Goal: Task Accomplishment & Management: Manage account settings

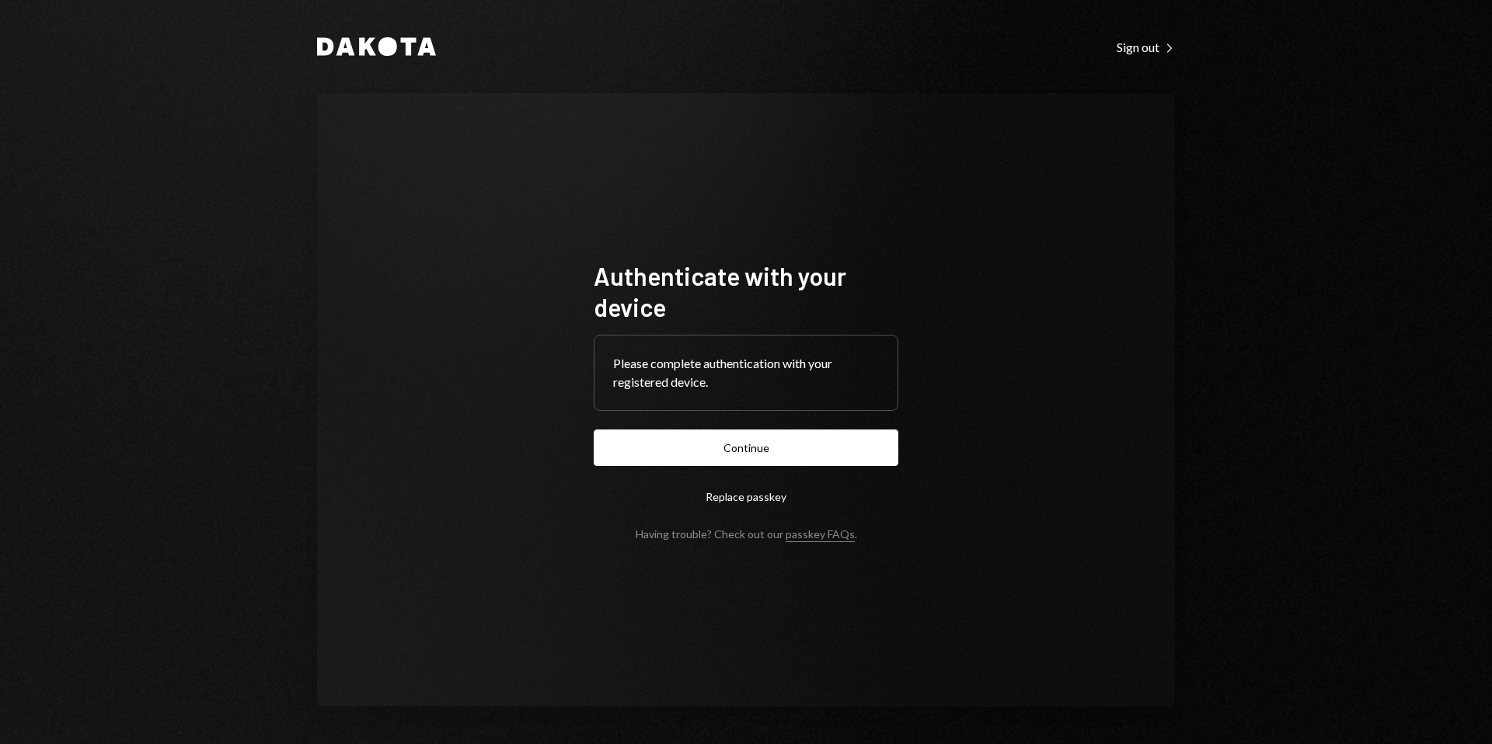
click at [789, 443] on button "Continue" at bounding box center [746, 448] width 305 height 37
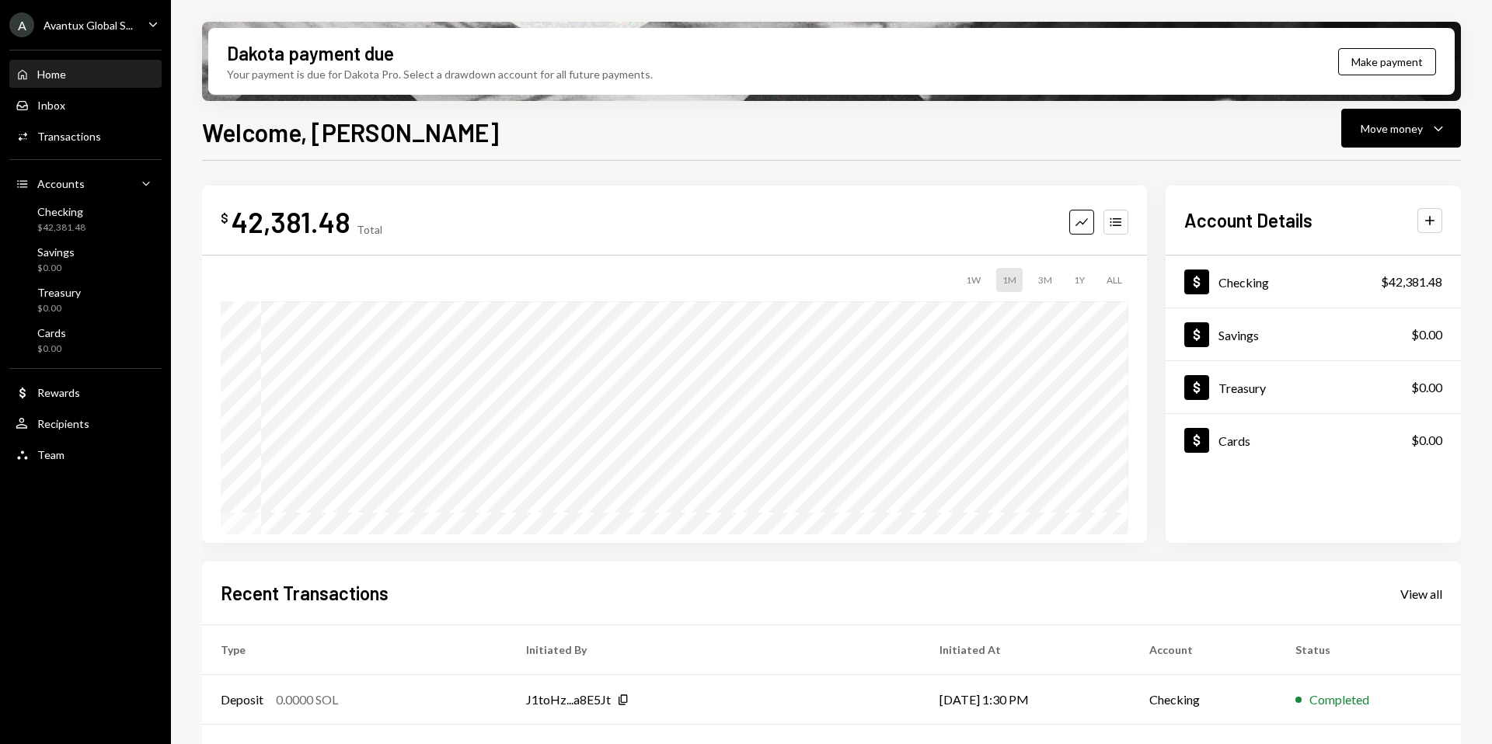
scroll to position [193, 0]
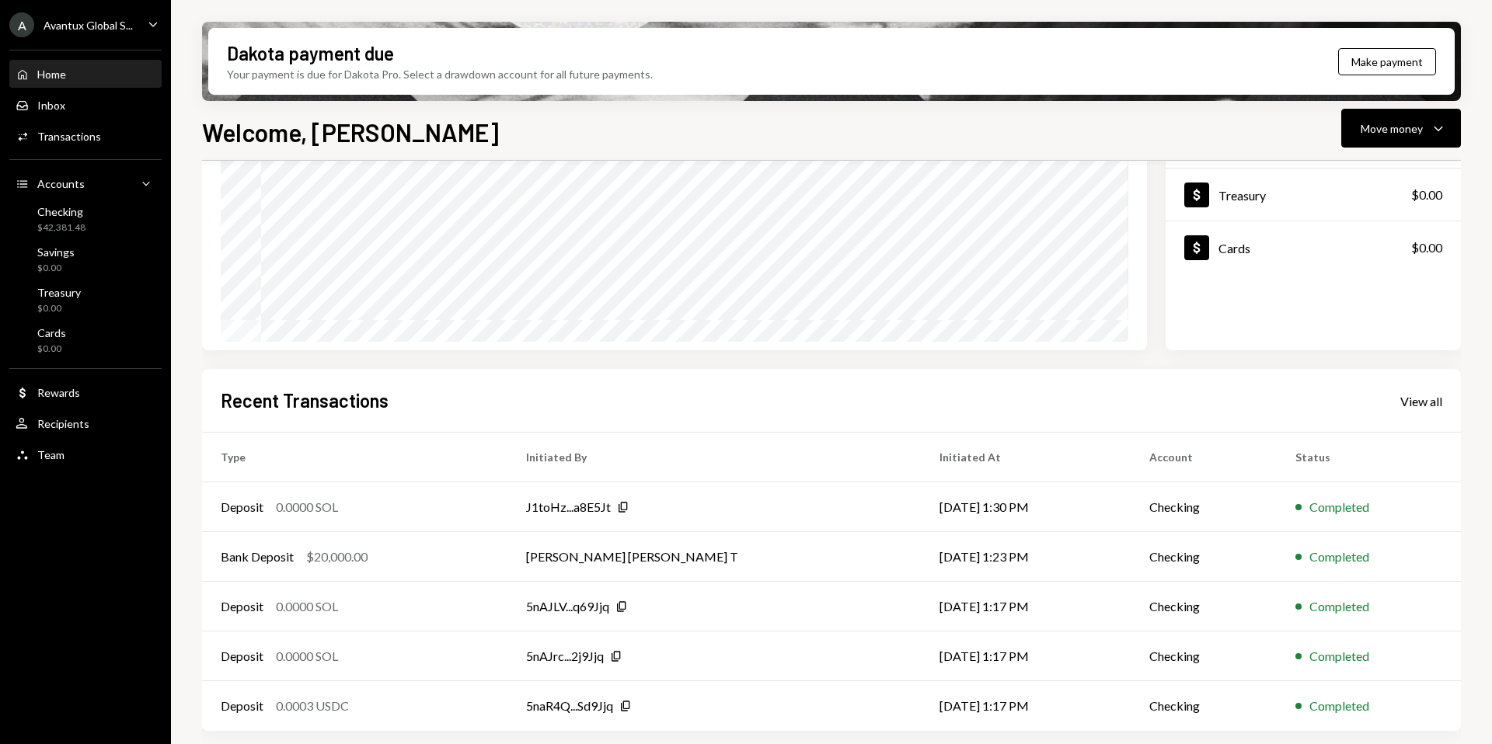
click at [77, 21] on div "Avantux Global S..." at bounding box center [88, 25] width 89 height 13
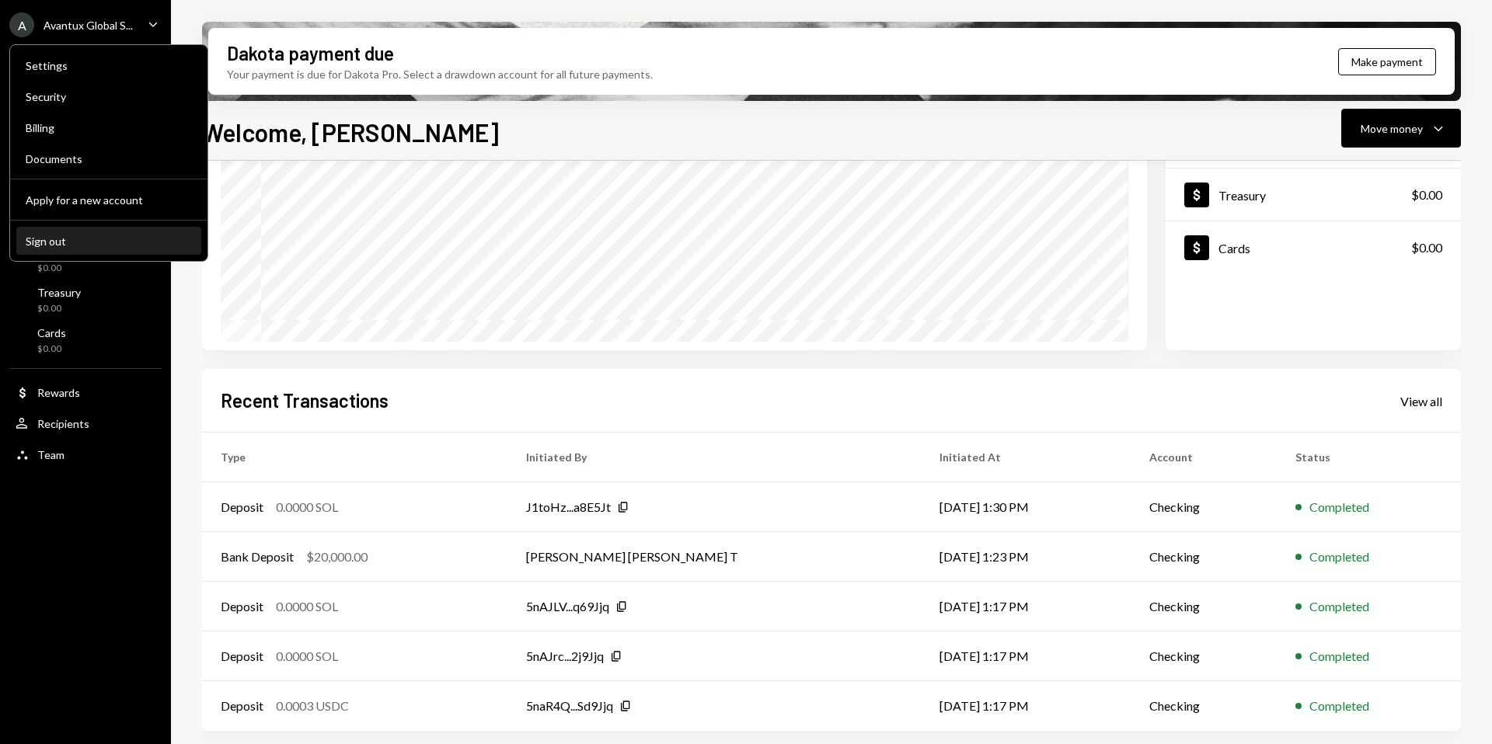
click at [75, 246] on div "Sign out" at bounding box center [109, 241] width 166 height 13
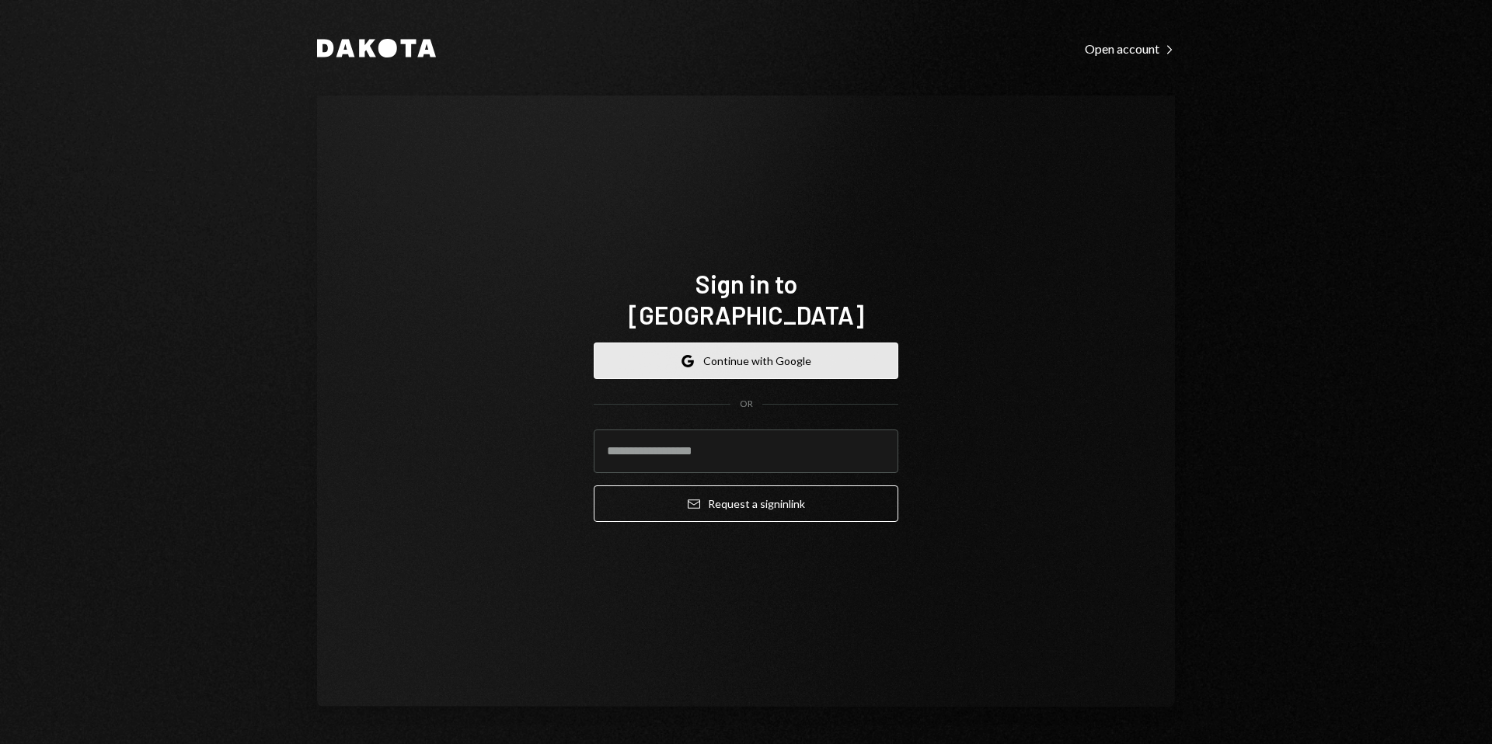
click at [733, 344] on button "Google Continue with Google" at bounding box center [746, 361] width 305 height 37
